Goal: Check status

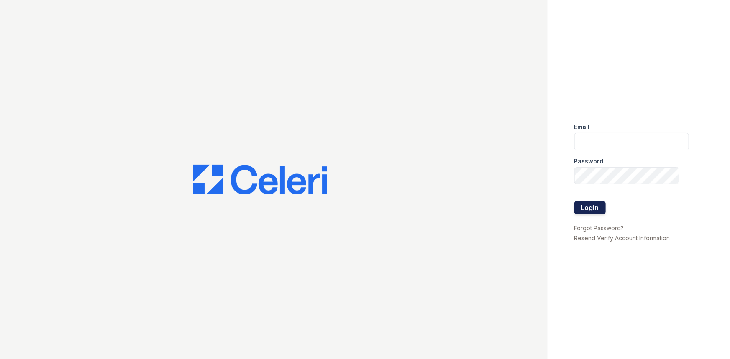
type input "[EMAIL_ADDRESS][DOMAIN_NAME]"
click at [586, 208] on button "Login" at bounding box center [590, 207] width 31 height 13
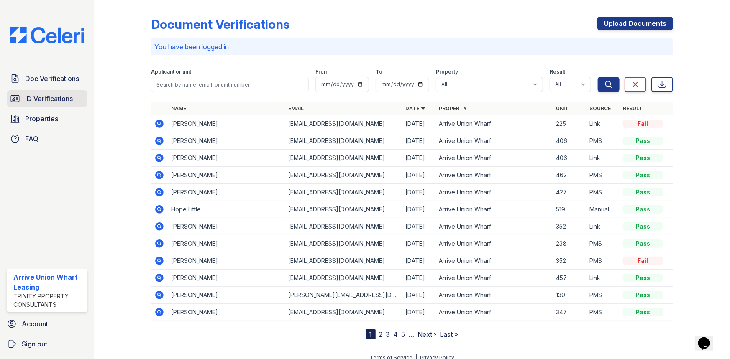
click at [38, 98] on span "ID Verifications" at bounding box center [49, 99] width 48 height 10
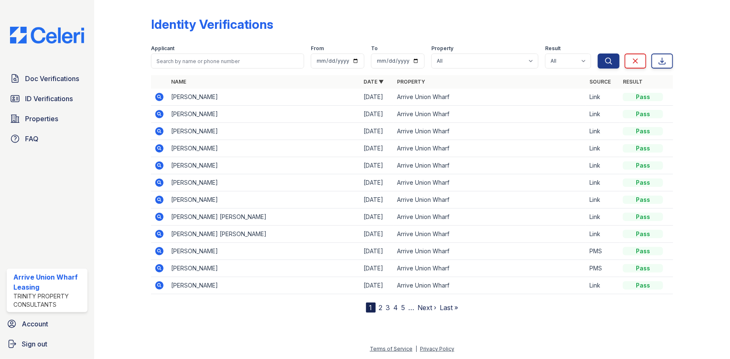
click at [159, 97] on icon at bounding box center [159, 97] width 10 height 10
